Goal: Find specific page/section: Find specific page/section

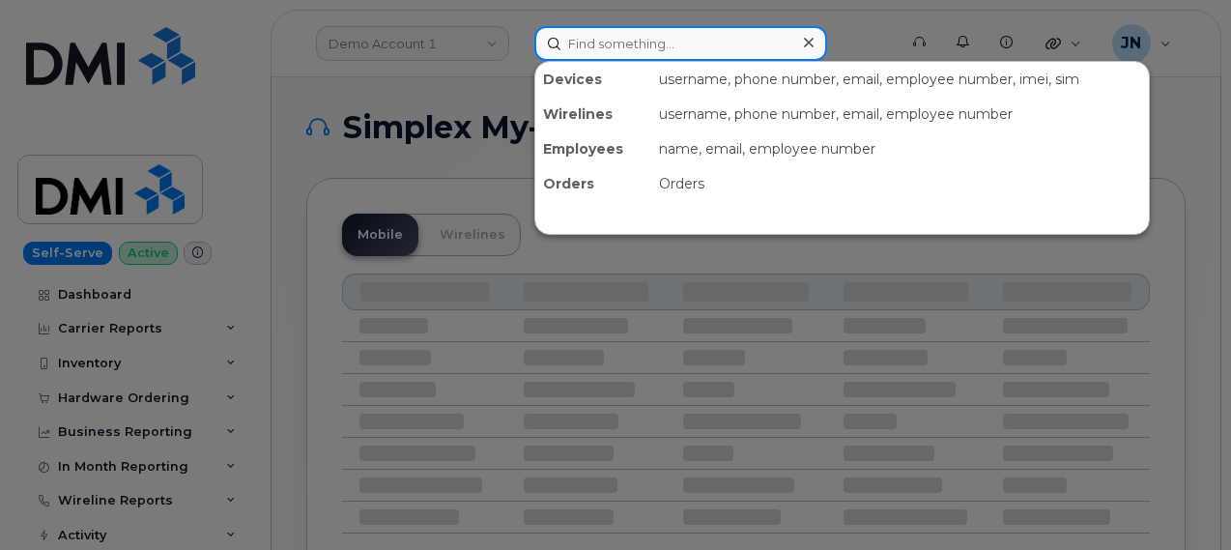
paste input "[PHONE_NUMBER]"
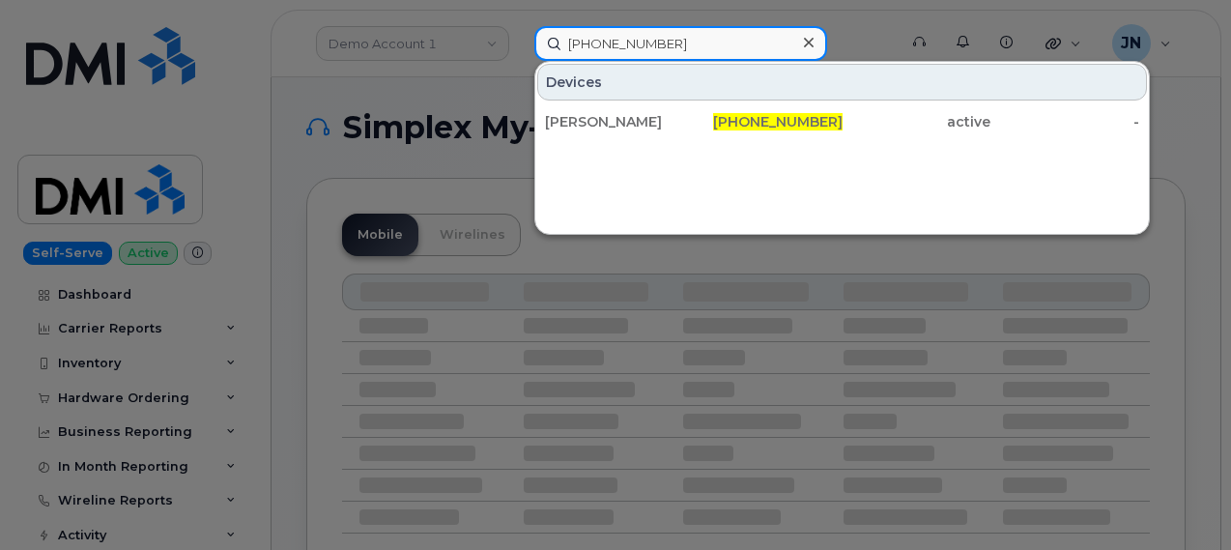
type input "[PHONE_NUMBER]"
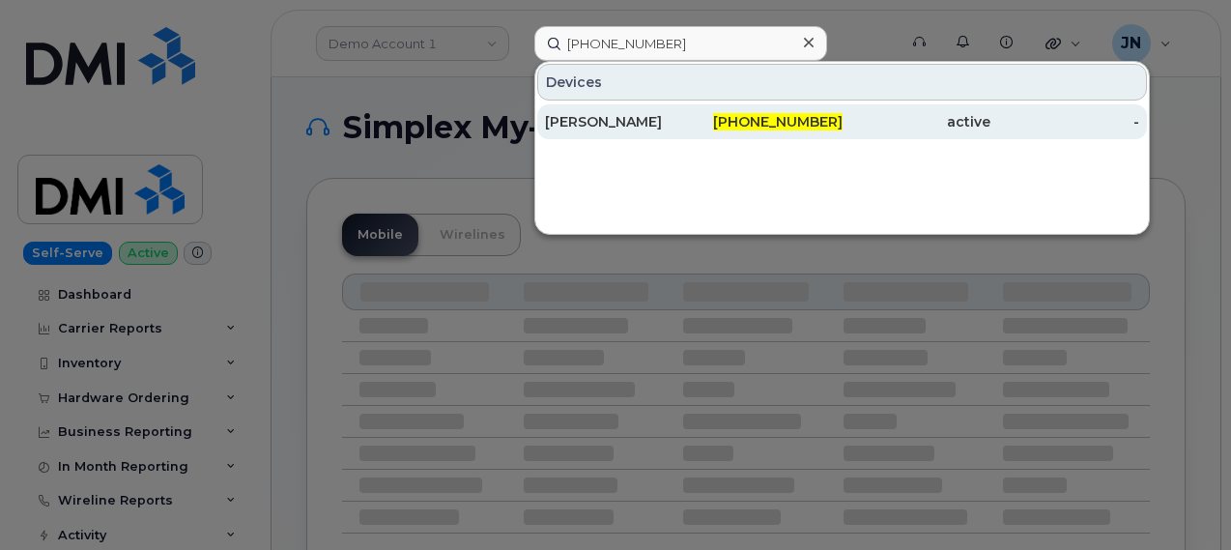
click at [825, 119] on span "[PHONE_NUMBER]" at bounding box center [777, 121] width 129 height 17
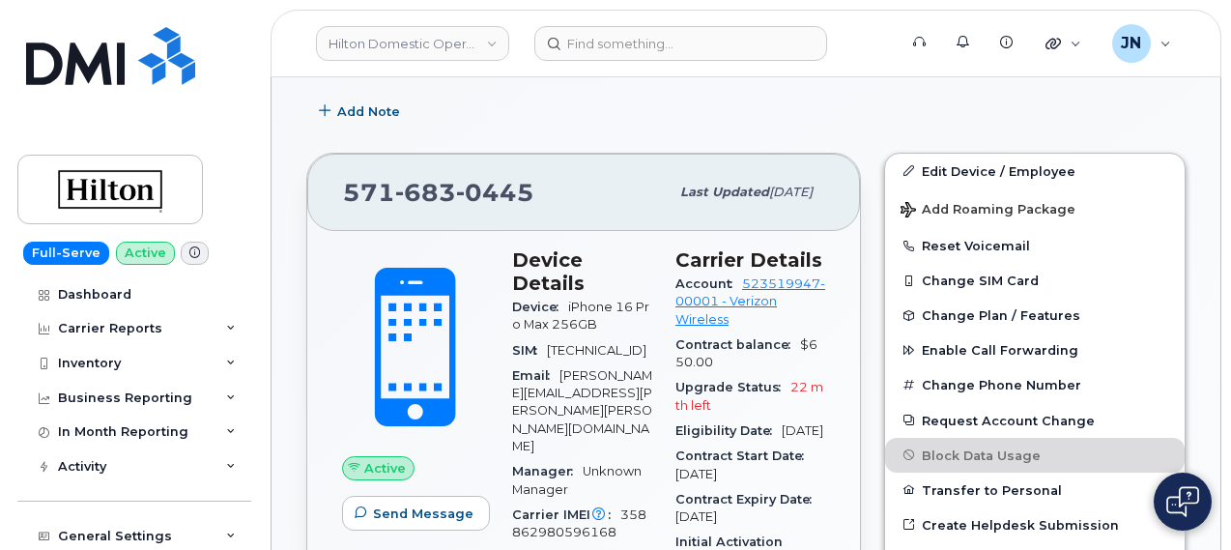
scroll to position [522, 0]
